Goal: Task Accomplishment & Management: Complete application form

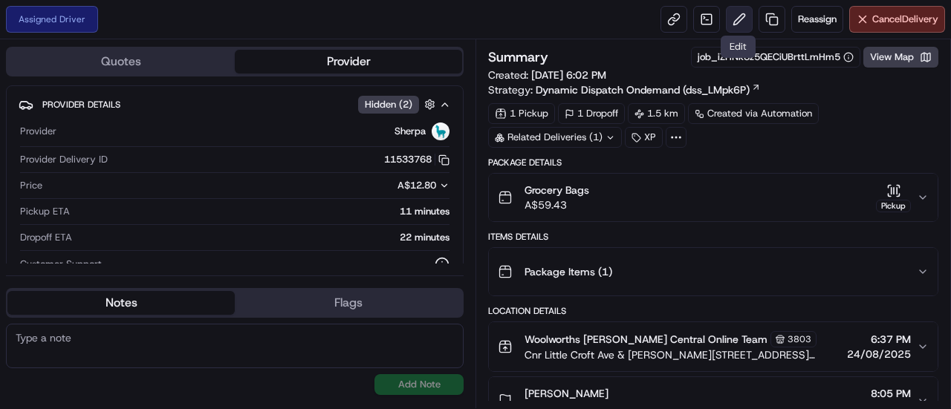
click at [737, 22] on button at bounding box center [739, 19] width 27 height 27
click at [802, 24] on span "Reassign" at bounding box center [817, 19] width 39 height 13
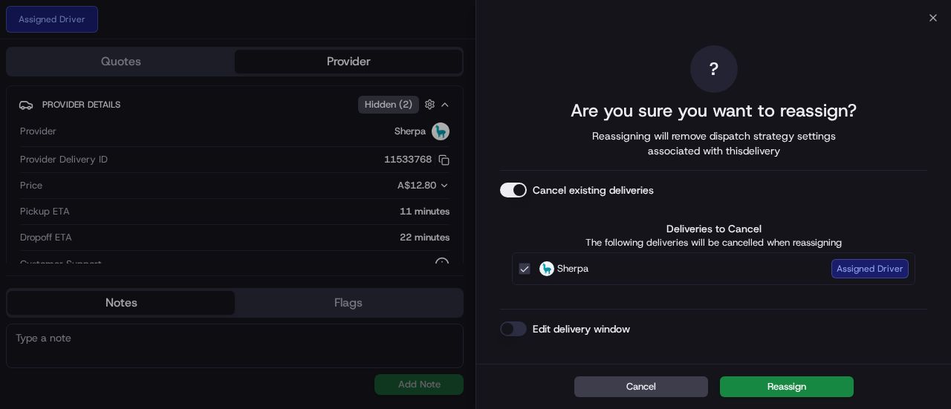
click at [512, 324] on button "Edit delivery window" at bounding box center [513, 329] width 27 height 15
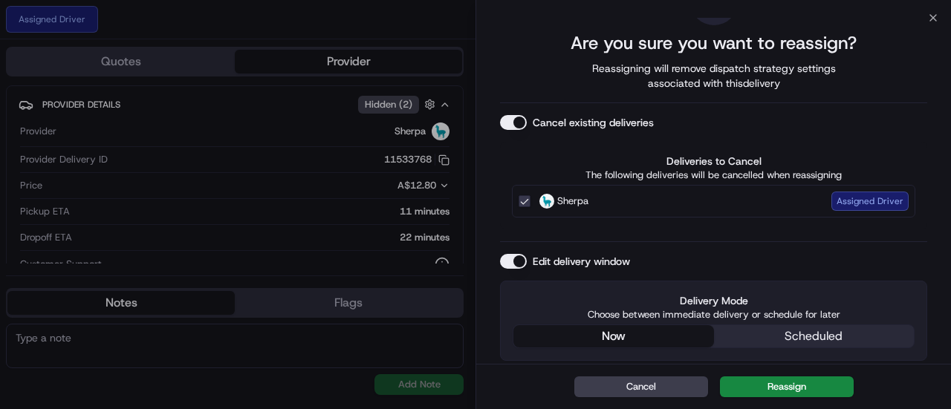
scroll to position [41, 0]
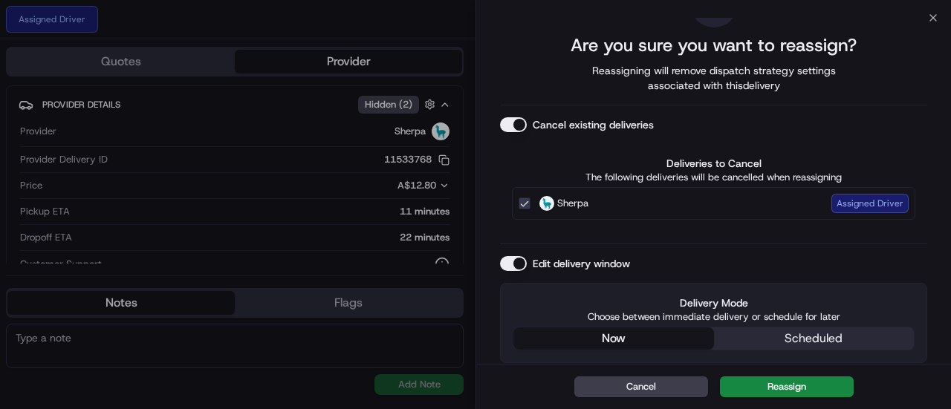
click at [657, 149] on div "? Are you sure you want to reassign? Reassigning will remove dispatch strategy …" at bounding box center [713, 171] width 427 height 383
click at [760, 380] on button "Reassign" at bounding box center [787, 387] width 134 height 21
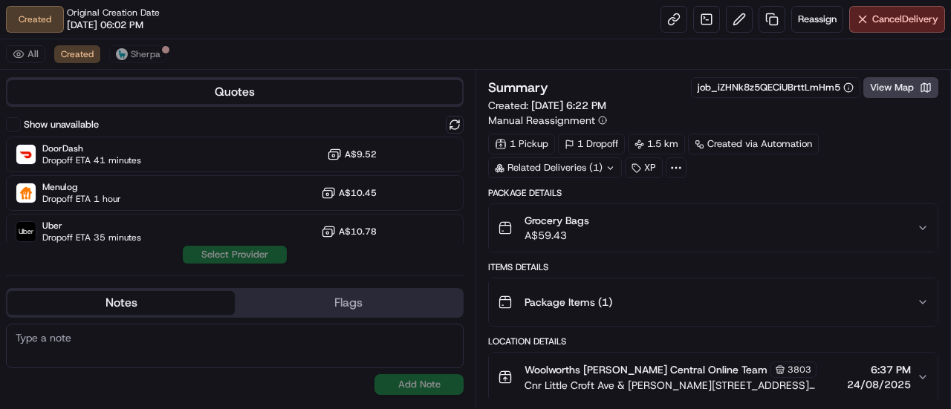
scroll to position [124, 0]
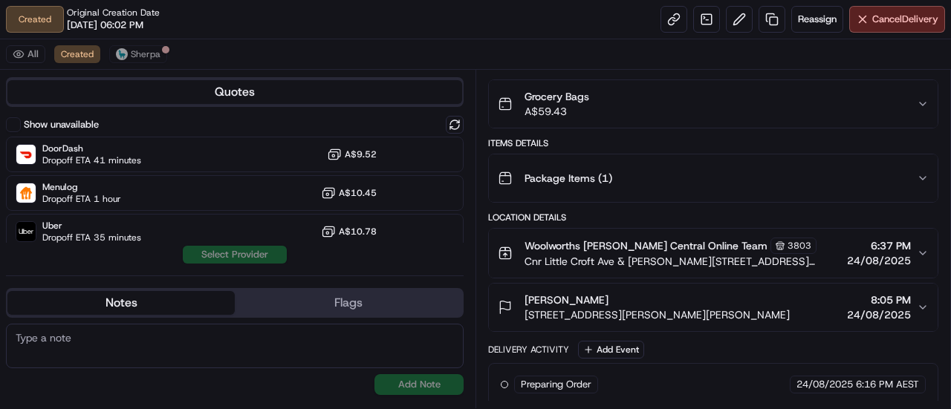
click at [836, 296] on div "[PERSON_NAME] [STREET_ADDRESS][PERSON_NAME][PERSON_NAME] 8:05 PM [DATE]" at bounding box center [707, 308] width 419 height 30
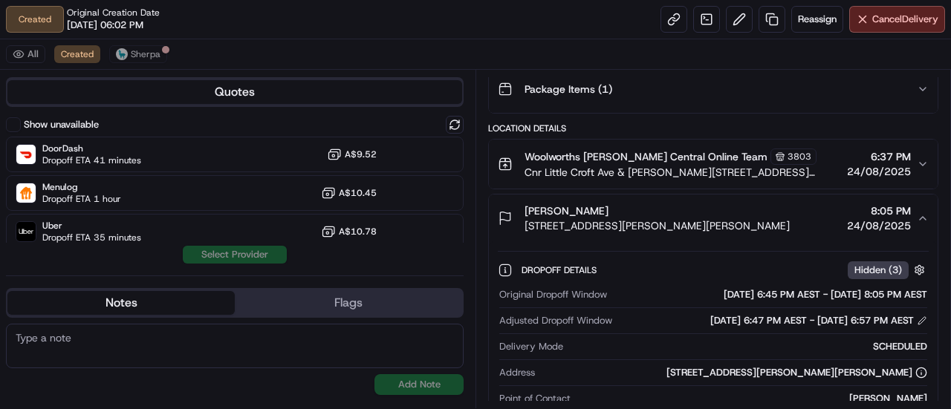
scroll to position [0, 0]
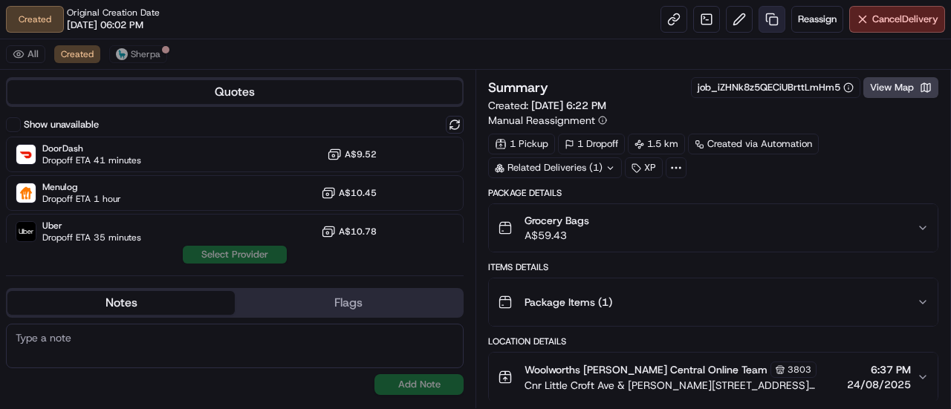
click at [769, 23] on link at bounding box center [771, 19] width 27 height 27
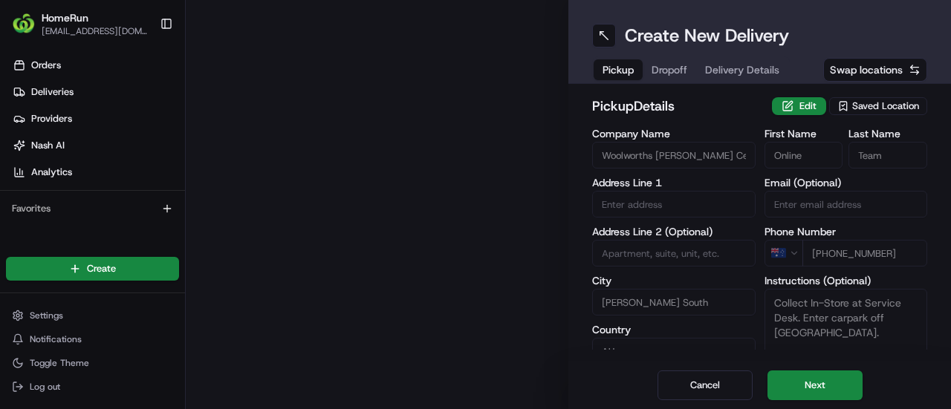
type input "Cnr Little Croft Ave & [PERSON_NAME] Rd"
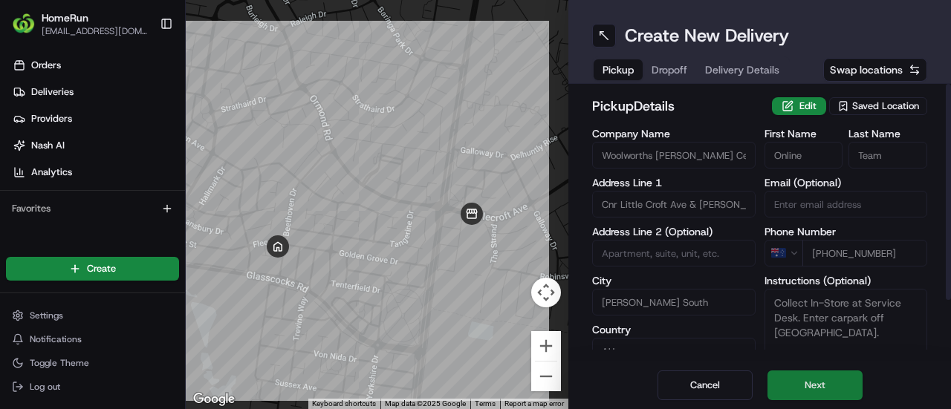
click at [799, 384] on button "Next" at bounding box center [814, 386] width 95 height 30
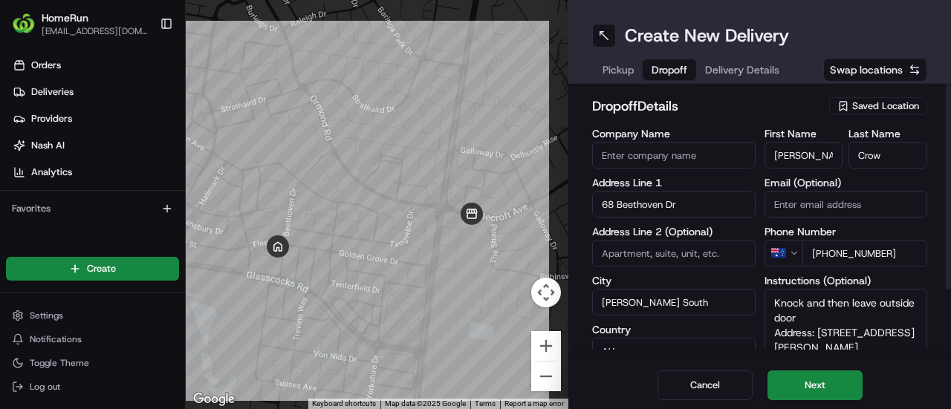
click at [689, 213] on input "68 Beethoven Dr" at bounding box center [673, 204] width 163 height 27
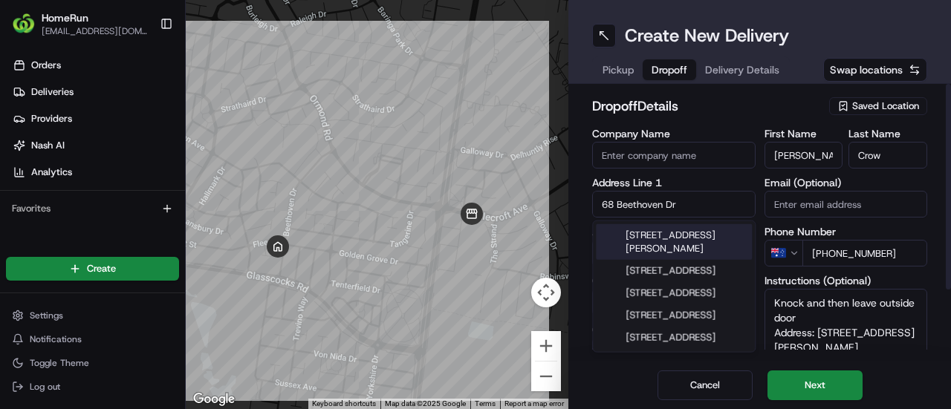
click at [689, 213] on input "68 Beethoven Dr" at bounding box center [673, 204] width 163 height 27
type input "1"
type textarea "Knock and then leave outside door Address: [STREET_ADDRESS][PERSON_NAME]"
click at [685, 260] on div "[STREET_ADDRESS][PERSON_NAME]" at bounding box center [674, 242] width 156 height 36
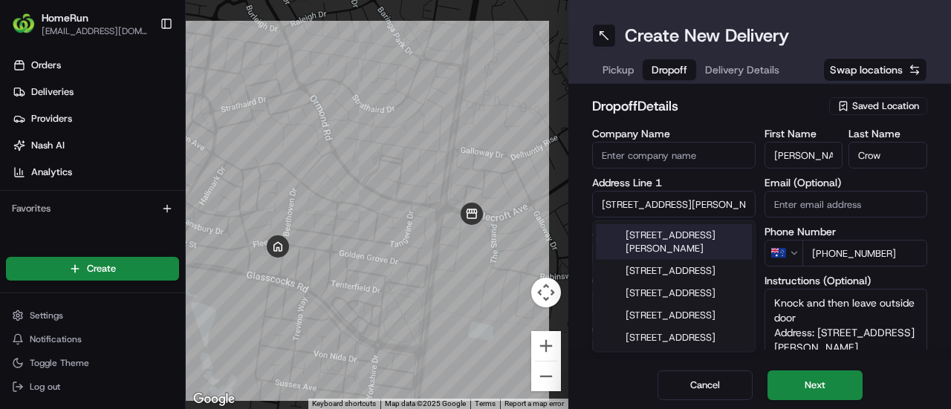
type input "[STREET_ADDRESS][PERSON_NAME]"
type input "[GEOGRAPHIC_DATA]"
type textarea "Knock and then leave outside door Address: [STREET_ADDRESS][PERSON_NAME]"
type input "[STREET_ADDRESS]"
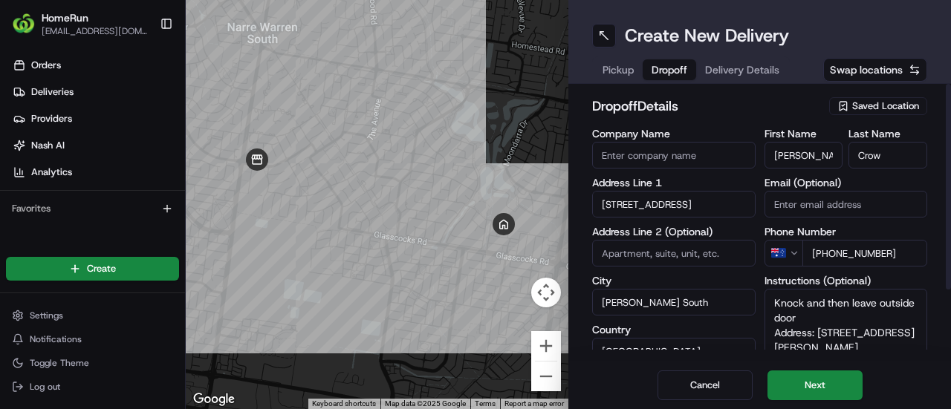
scroll to position [90, 0]
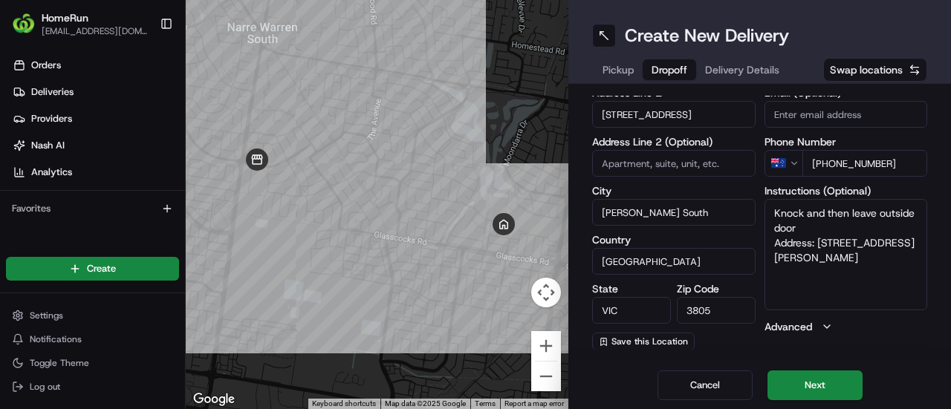
type textarea "Knock and then leave outside door Address: [STREET_ADDRESS][PERSON_NAME]"
click at [788, 394] on button "Next" at bounding box center [814, 386] width 95 height 30
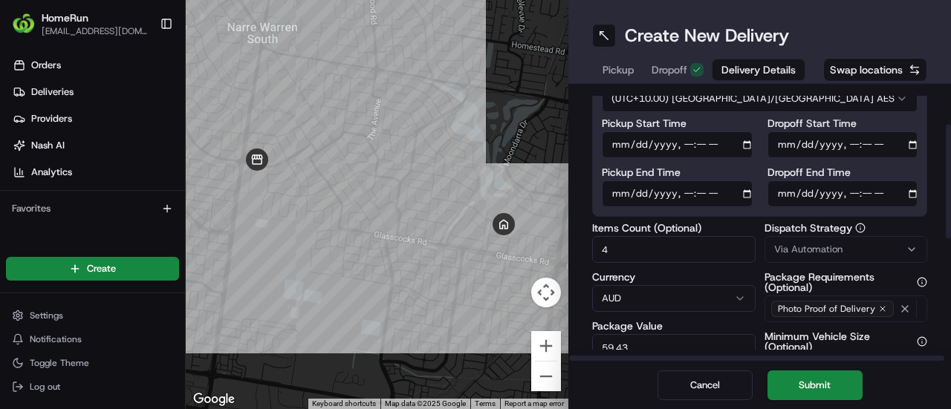
click at [673, 62] on span "Dropoff" at bounding box center [669, 69] width 36 height 15
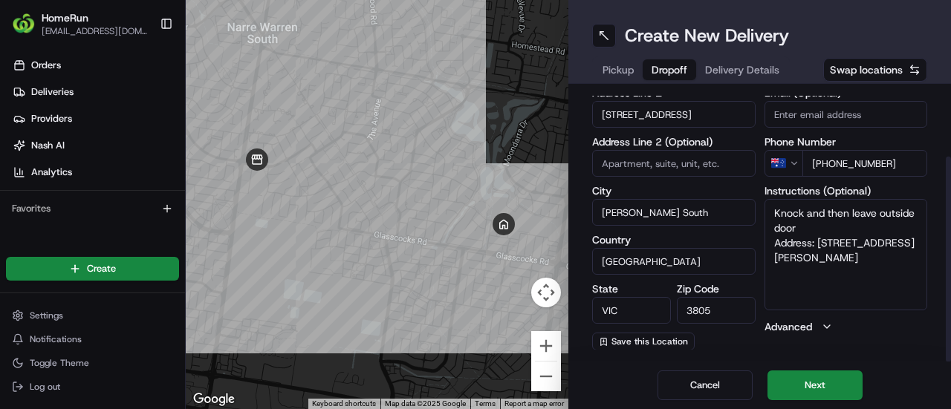
drag, startPoint x: 819, startPoint y: 239, endPoint x: 931, endPoint y: 258, distance: 113.7
click at [931, 258] on div "dropoff Details Saved Location Company Name Address Line 1 11 Marathon Way Addr…" at bounding box center [759, 223] width 382 height 278
type textarea "Knock and then leave outside door Address: [STREET_ADDRESS]"
click at [822, 388] on button "Next" at bounding box center [814, 386] width 95 height 30
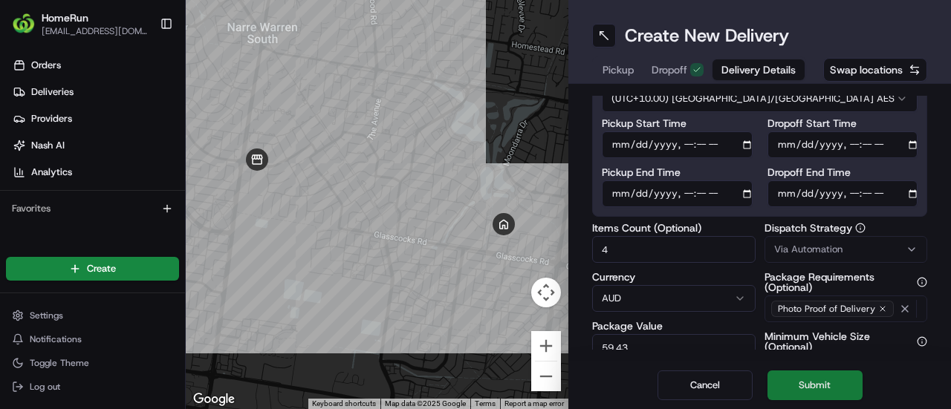
click at [823, 390] on button "Submit" at bounding box center [814, 386] width 95 height 30
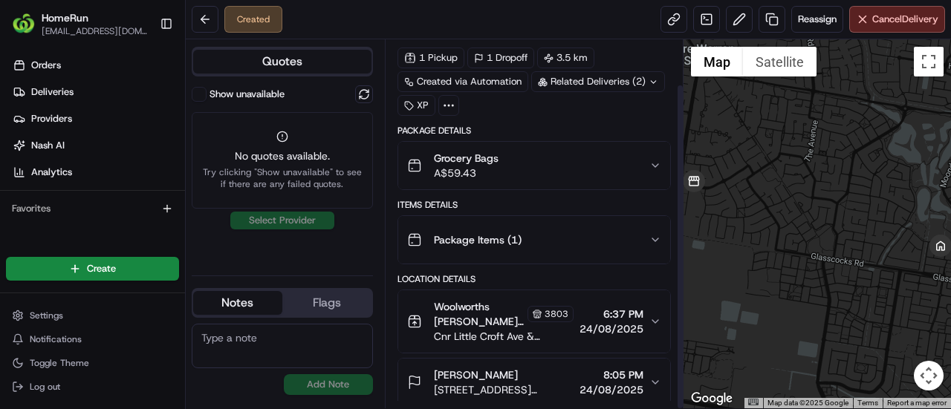
scroll to position [51, 0]
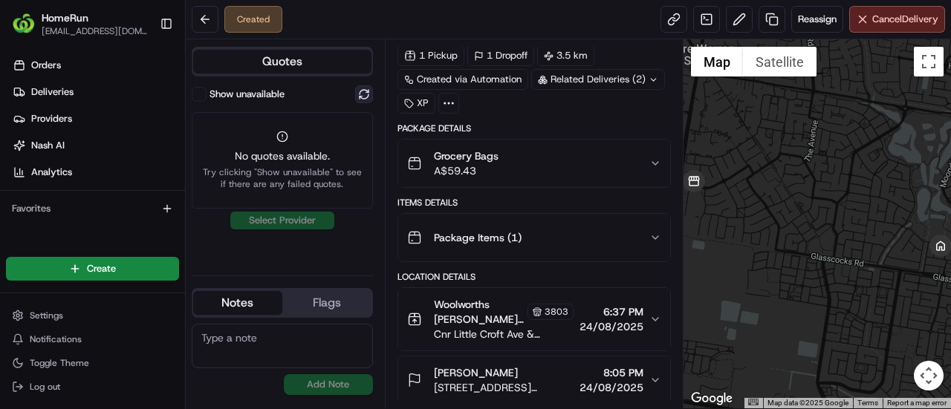
click at [371, 96] on button at bounding box center [364, 94] width 18 height 18
click at [195, 93] on button "Show unavailable" at bounding box center [199, 94] width 15 height 15
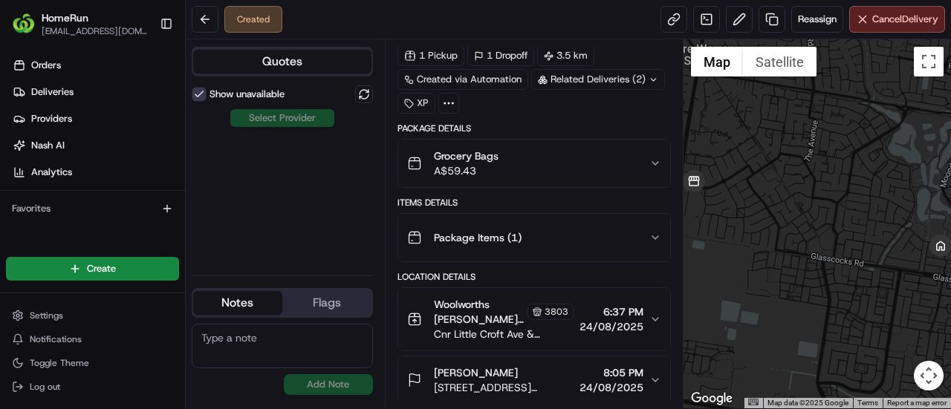
click at [272, 114] on div "Show unavailable Select Provider" at bounding box center [282, 174] width 181 height 178
click at [365, 94] on button at bounding box center [364, 94] width 18 height 18
